Goal: Task Accomplishment & Management: Complete application form

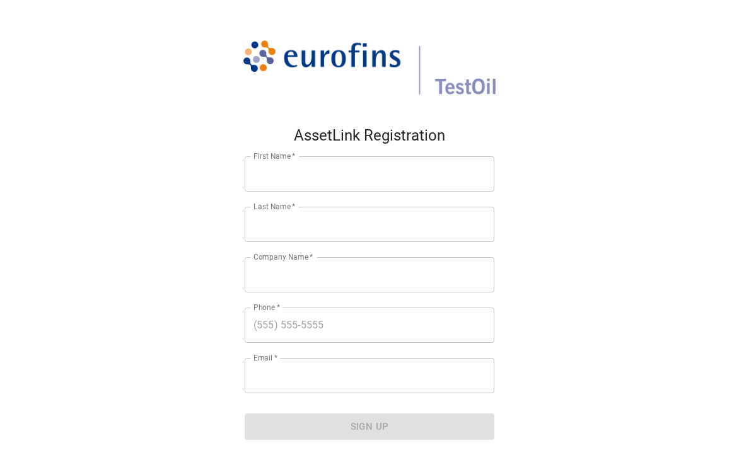
type input "[PERSON_NAME]"
type input "Ingredion"
type input "14029874031"
type input "[EMAIL_ADDRESS][PERSON_NAME][DOMAIN_NAME]"
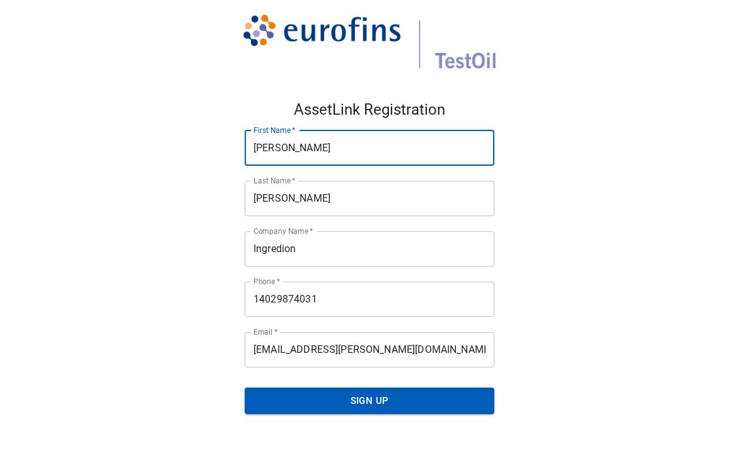
scroll to position [40, 0]
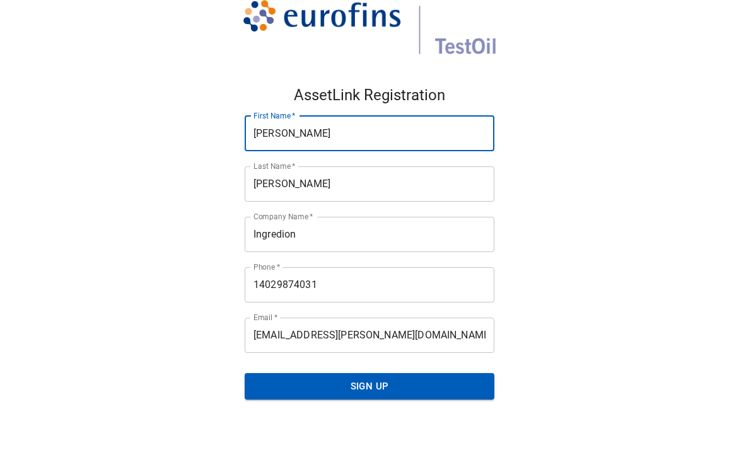
click at [381, 384] on span "Sign Up" at bounding box center [369, 386] width 222 height 16
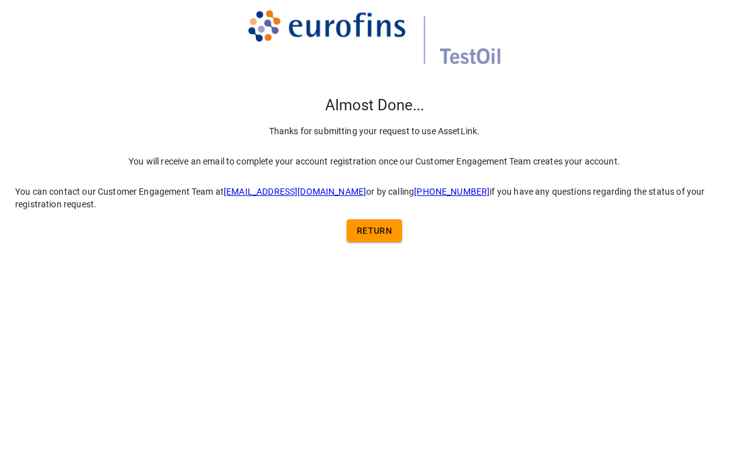
scroll to position [0, 0]
click at [395, 235] on button "return" at bounding box center [373, 230] width 55 height 23
